Goal: Transaction & Acquisition: Purchase product/service

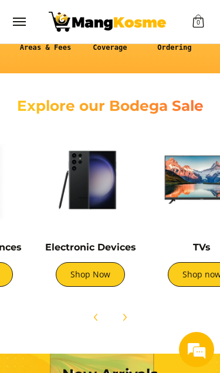
scroll to position [0, 284]
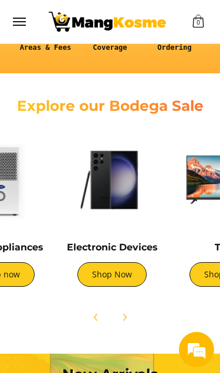
click at [94, 276] on link "Shop Now" at bounding box center [111, 274] width 69 height 25
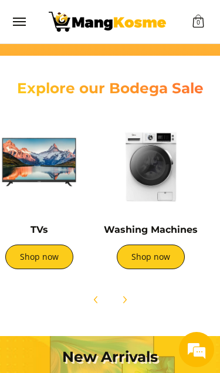
scroll to position [0, 469]
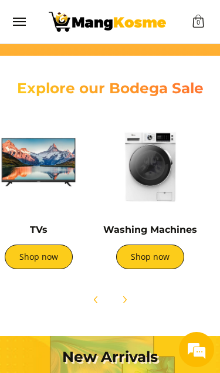
click at [144, 259] on link "Shop now" at bounding box center [150, 257] width 68 height 25
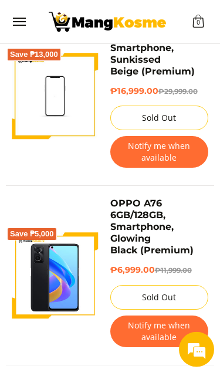
scroll to position [2537, 0]
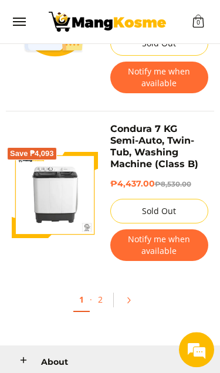
scroll to position [3787, 0]
click at [121, 290] on link "Pagination" at bounding box center [132, 300] width 28 height 20
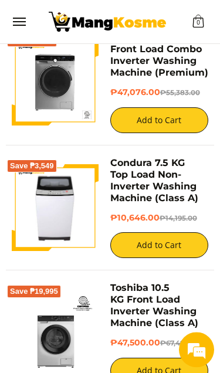
scroll to position [186, 0]
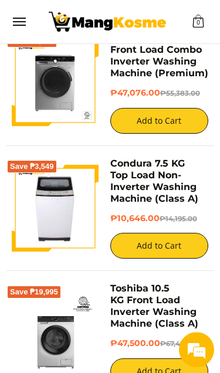
click at [28, 224] on img at bounding box center [55, 208] width 81 height 87
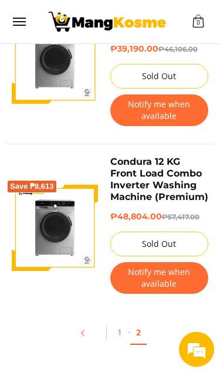
scroll to position [1959, 0]
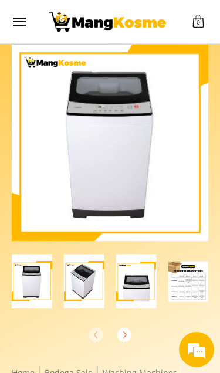
scroll to position [18, 0]
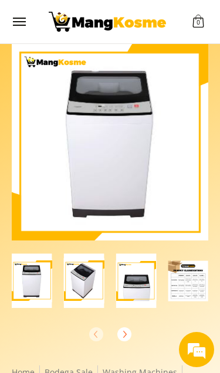
click at [110, 189] on img at bounding box center [110, 142] width 184 height 197
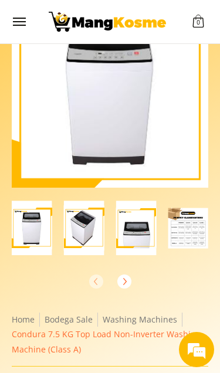
scroll to position [0, 0]
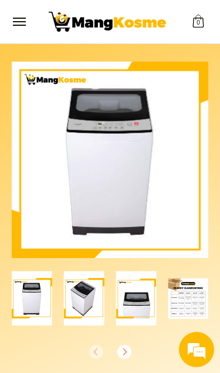
click at [77, 309] on img "Condura 7.5 KG Top Load Non-Inverter Washing Machine (Class A)-2" at bounding box center [84, 298] width 40 height 55
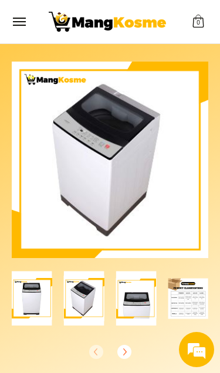
click at [137, 289] on img "Condura 7.5 KG Top Load Non-Inverter Washing Machine (Class A)-3" at bounding box center [136, 298] width 40 height 55
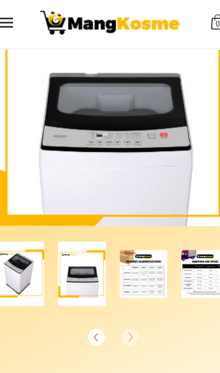
scroll to position [0, 52]
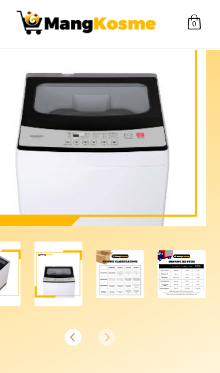
click at [116, 239] on img "Condura 7.5 KG Top Load Non-Inverter Washing Machine (Class A)-4" at bounding box center [136, 233] width 40 height 40
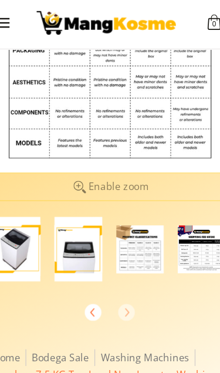
scroll to position [111, 0]
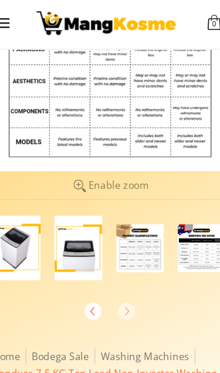
click at [168, 209] on img "mang-kosme-shipping-fee-guide-infographic" at bounding box center [188, 211] width 40 height 40
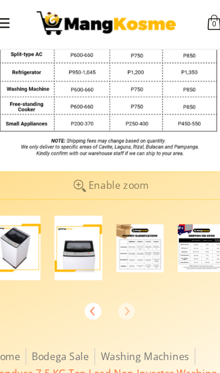
click at [175, 222] on img "mang-kosme-shipping-fee-guide-infographic" at bounding box center [188, 211] width 40 height 40
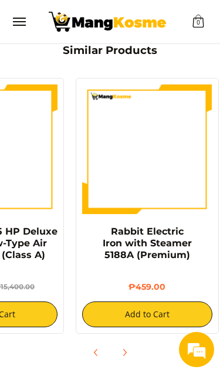
scroll to position [0, 553]
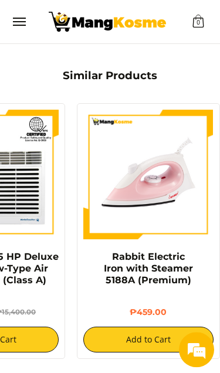
click at [20, 22] on span "Menu" at bounding box center [19, 22] width 14 height 0
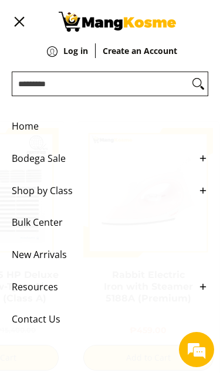
scroll to position [1318, 0]
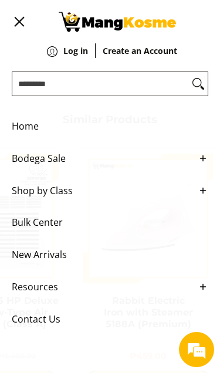
click at [43, 161] on span "Bodega Sale" at bounding box center [101, 159] width 179 height 32
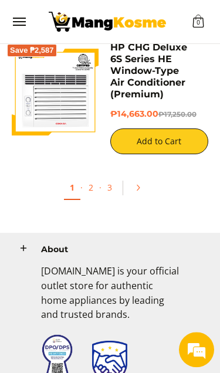
scroll to position [3418, 0]
click at [90, 176] on link "2" at bounding box center [91, 187] width 16 height 23
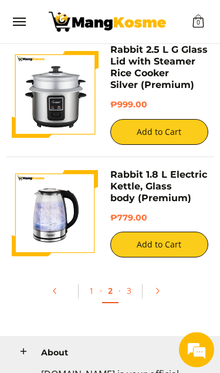
scroll to position [3190, 0]
click at [162, 281] on link "Pagination" at bounding box center [161, 291] width 28 height 20
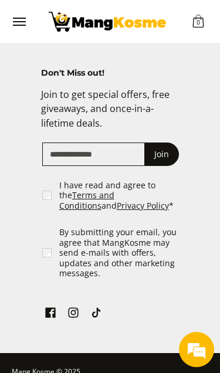
scroll to position [3194, 0]
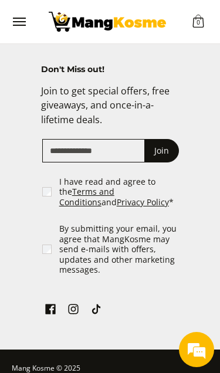
click at [25, 5] on button "Menu" at bounding box center [19, 21] width 14 height 43
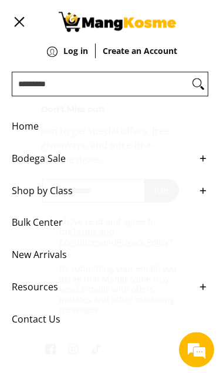
scroll to position [3150, 0]
click at [54, 195] on span "Shop by Class" at bounding box center [101, 191] width 179 height 32
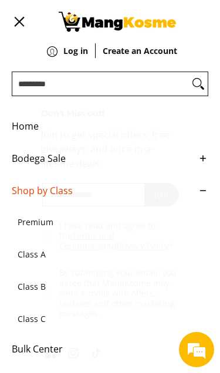
scroll to position [1, 0]
click at [29, 232] on span "Premium" at bounding box center [104, 222] width 173 height 32
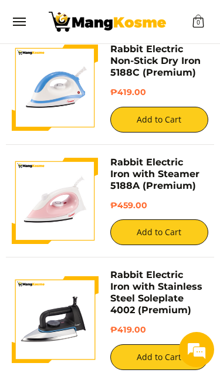
scroll to position [561, 0]
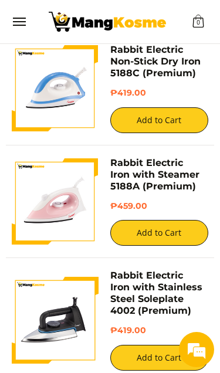
click at [56, 199] on img at bounding box center [55, 201] width 87 height 87
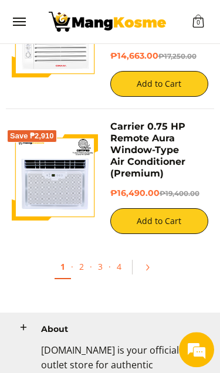
scroll to position [3068, 0]
click at [155, 258] on link "Pagination" at bounding box center [151, 268] width 28 height 20
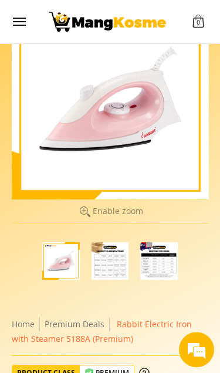
click at [116, 269] on img "Rabbit Electric Iron with Steamer 5188A (Premium)-2" at bounding box center [111, 261] width 38 height 38
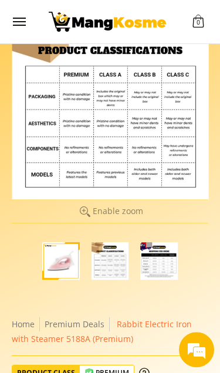
scroll to position [59, 0]
click at [118, 252] on img "Rabbit Electric Iron with Steamer 5188A (Premium)-2" at bounding box center [111, 261] width 38 height 38
click at [121, 263] on img "Rabbit Electric Iron with Steamer 5188A (Premium)-2" at bounding box center [111, 261] width 38 height 38
click at [120, 257] on img "Rabbit Electric Iron with Steamer 5188A (Premium)-2" at bounding box center [111, 261] width 38 height 38
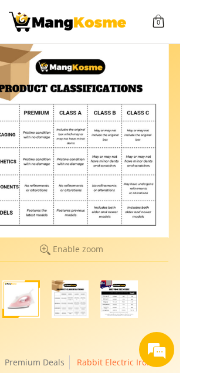
scroll to position [48, 0]
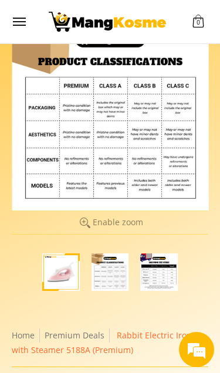
click at [165, 277] on img "Rabbit Electric Iron with Steamer 5188A (Premium)-3" at bounding box center [159, 272] width 38 height 38
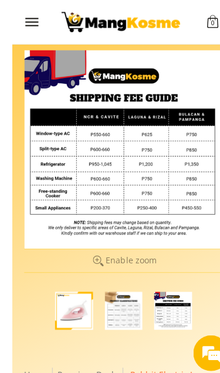
scroll to position [0, 0]
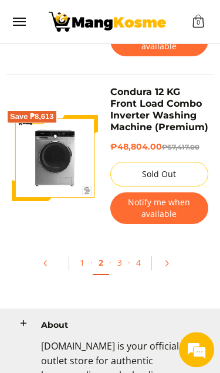
scroll to position [3575, 0]
click at [172, 253] on link "Pagination" at bounding box center [171, 263] width 28 height 20
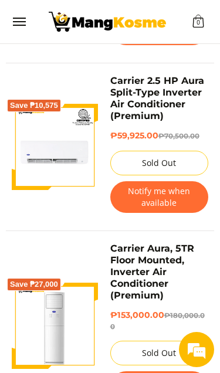
scroll to position [2881, 0]
